Goal: Information Seeking & Learning: Check status

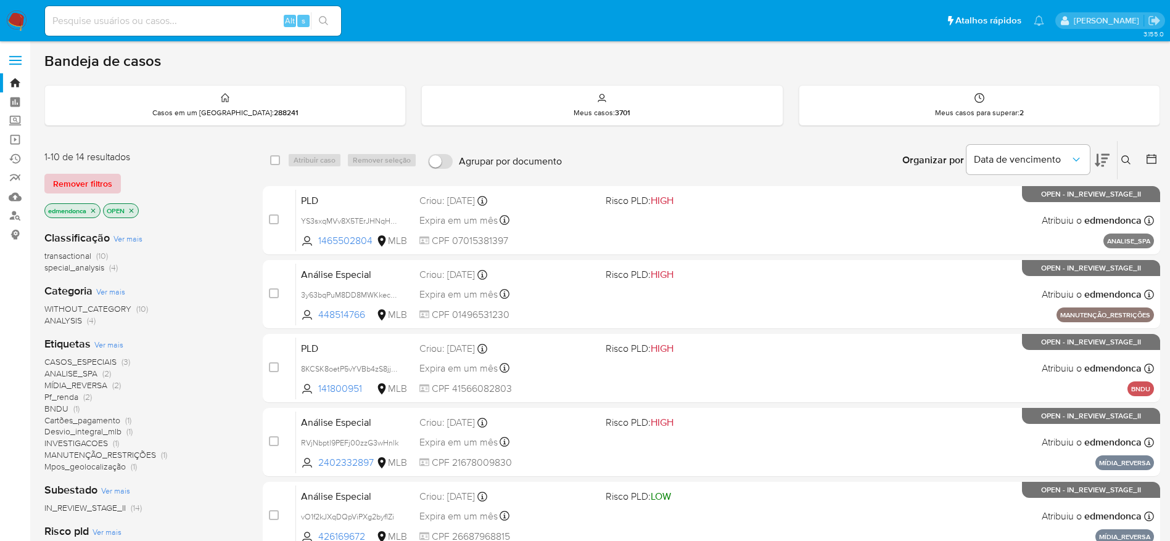
click at [81, 185] on span "Remover filtros" at bounding box center [82, 183] width 59 height 17
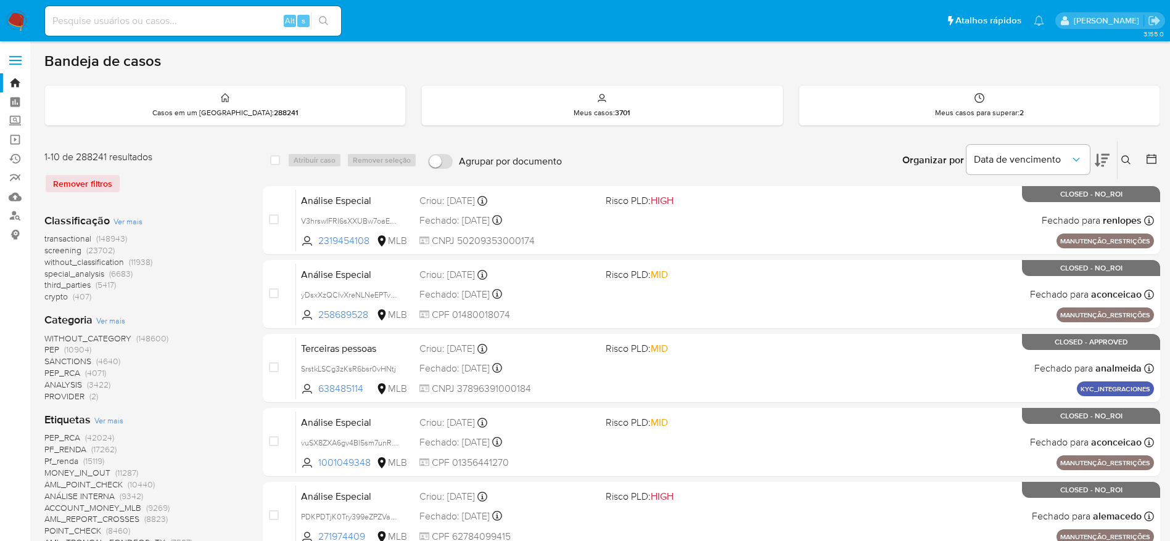
click at [1151, 156] on icon at bounding box center [1151, 159] width 12 height 12
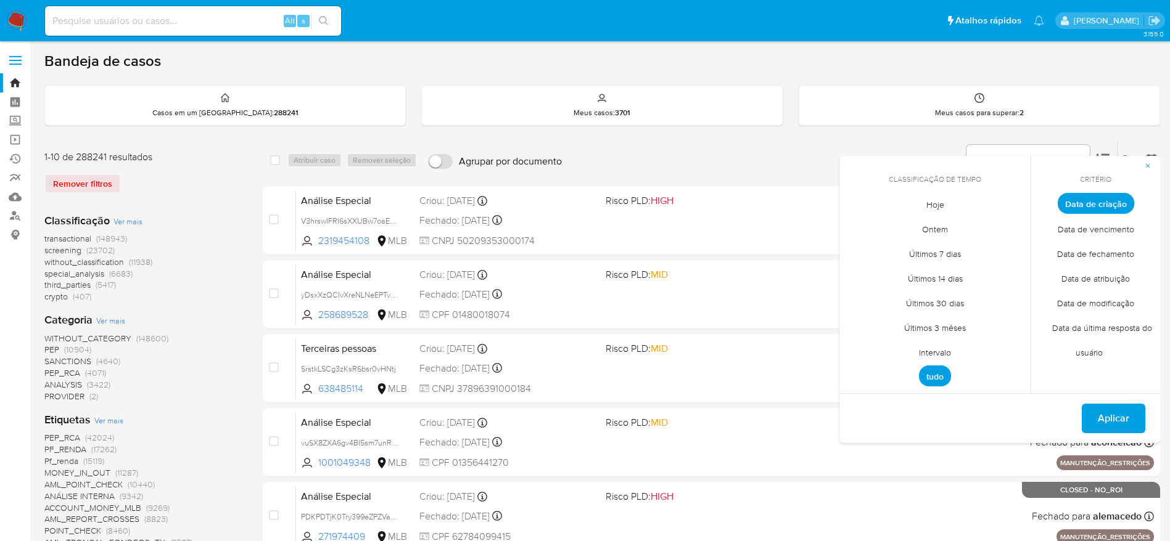
click at [1101, 203] on span "Data de criação" at bounding box center [1095, 203] width 76 height 21
click at [945, 351] on span "Intervalo" at bounding box center [935, 352] width 58 height 25
click at [859, 225] on icon "Mes anterior" at bounding box center [858, 226] width 15 height 15
click at [884, 274] on button "1" at bounding box center [886, 272] width 20 height 20
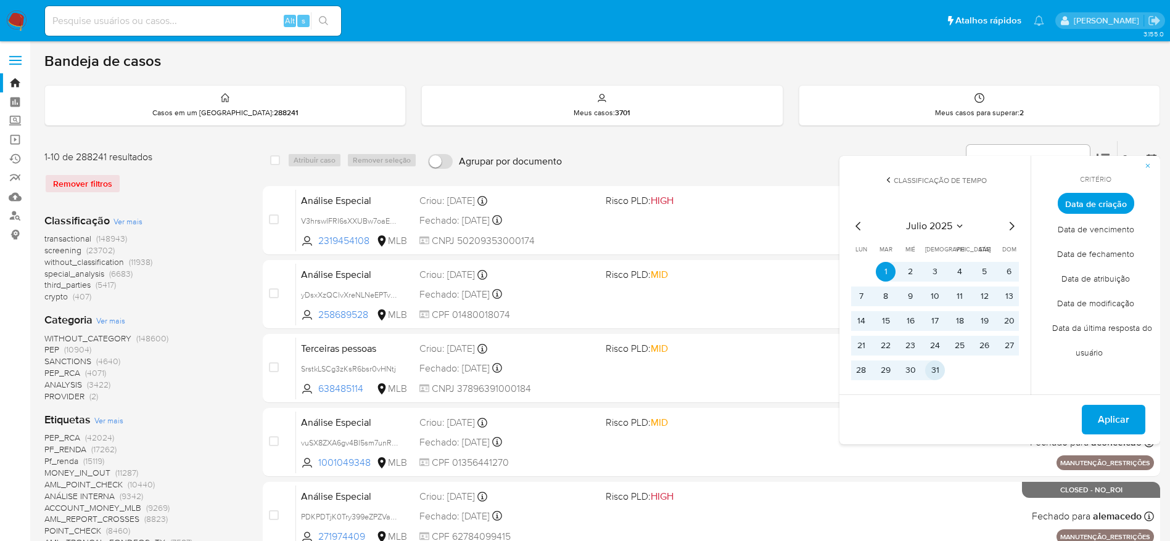
click at [938, 376] on button "31" at bounding box center [935, 371] width 20 height 20
click at [1114, 419] on span "Aplicar" at bounding box center [1113, 419] width 31 height 27
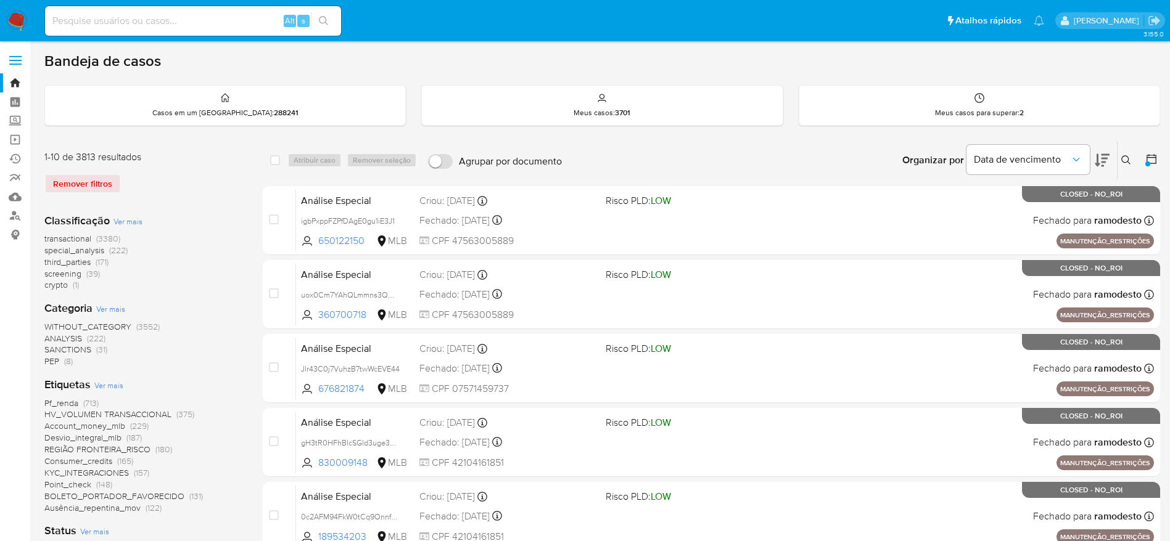
click at [858, 142] on div "Organizar por Data de vencimento Os resultados não podem ser classificados enqu…" at bounding box center [864, 160] width 592 height 38
click at [1003, 168] on button "Data de vencimento" at bounding box center [1027, 160] width 123 height 30
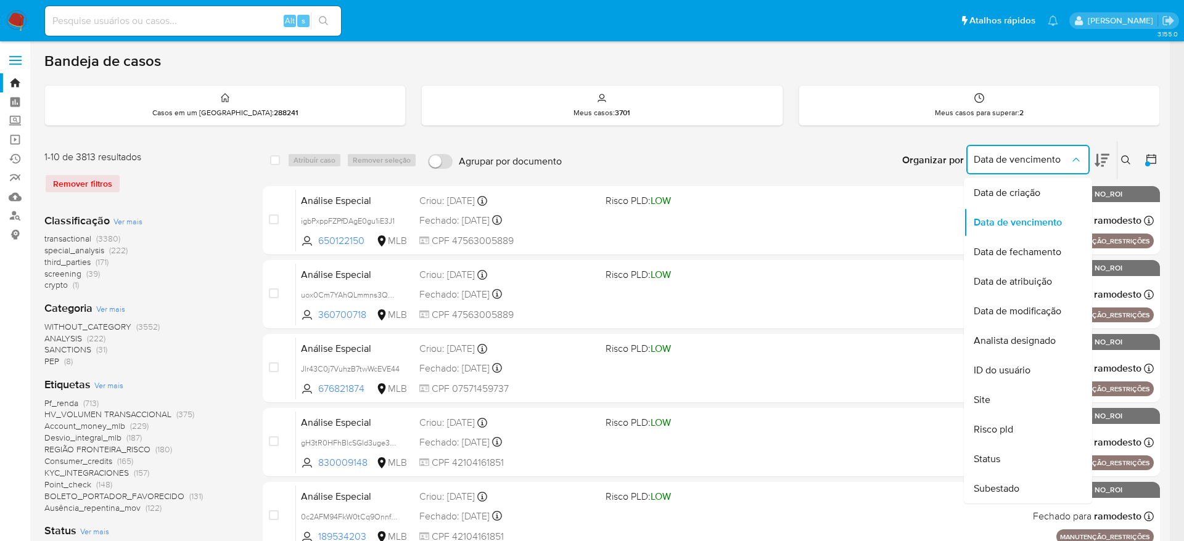
click at [828, 171] on div "Organizar por Data de vencimento Data de criação Data de vencimento Data de fec…" at bounding box center [864, 160] width 592 height 38
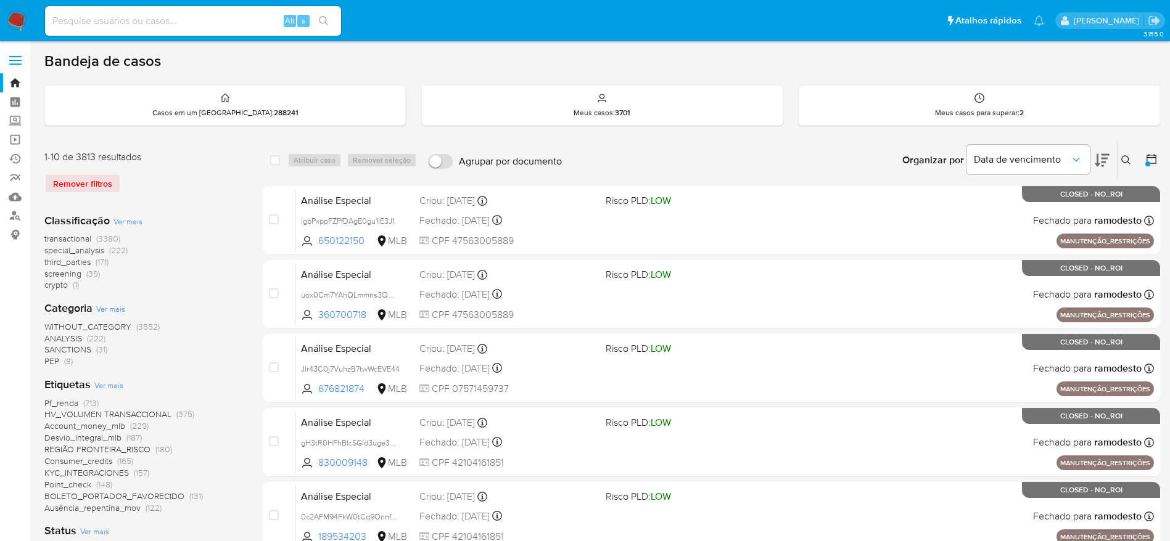
click at [1109, 150] on button at bounding box center [1101, 160] width 15 height 38
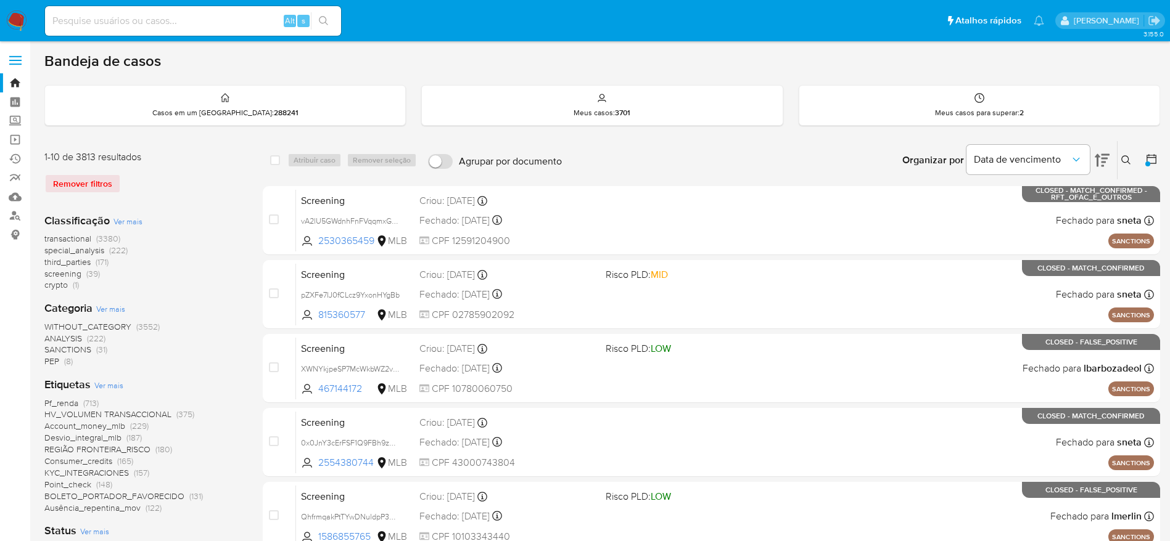
click at [1104, 155] on icon at bounding box center [1101, 160] width 15 height 13
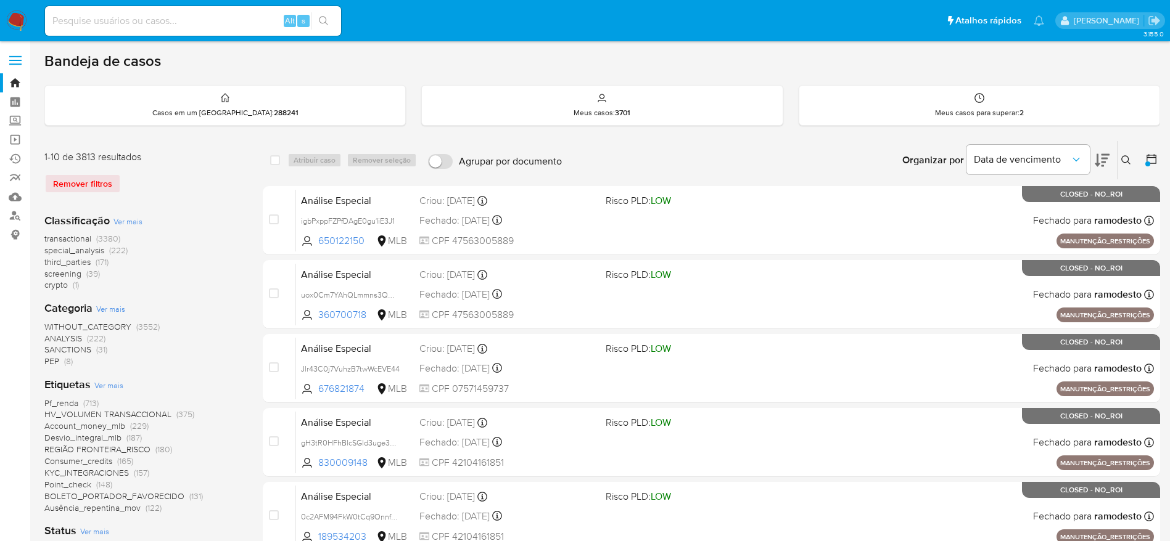
scroll to position [92, 0]
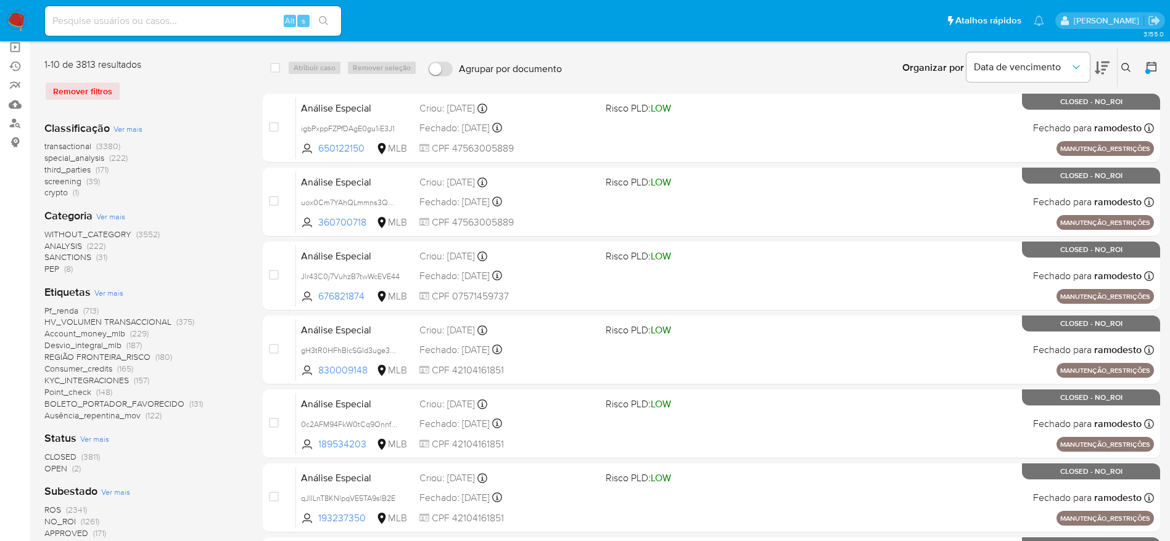
click at [66, 469] on span "OPEN" at bounding box center [55, 468] width 23 height 12
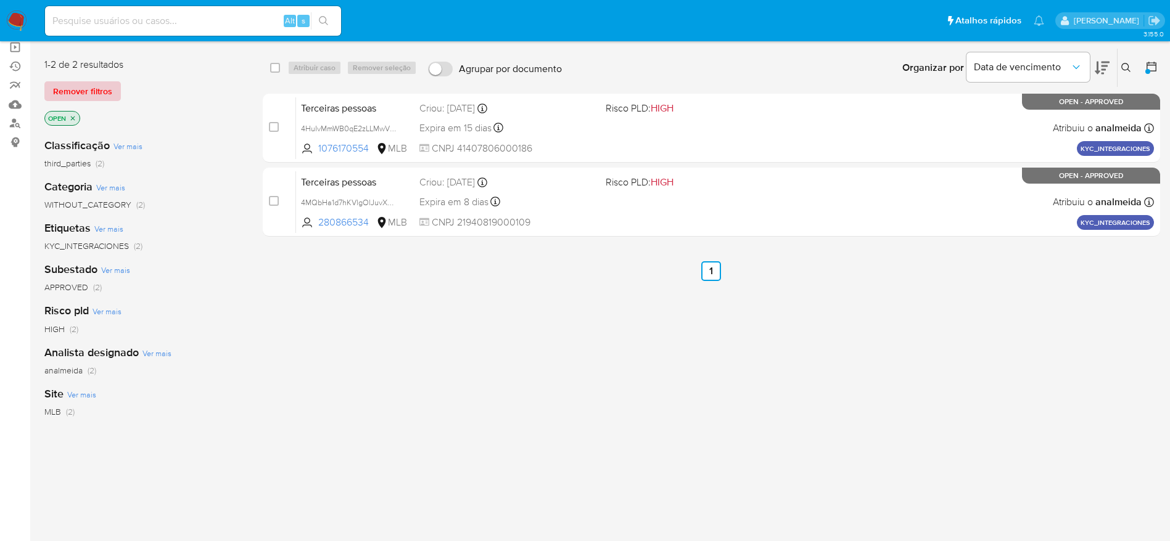
click at [87, 89] on span "Remover filtros" at bounding box center [82, 91] width 59 height 17
